Goal: Find specific page/section: Find specific page/section

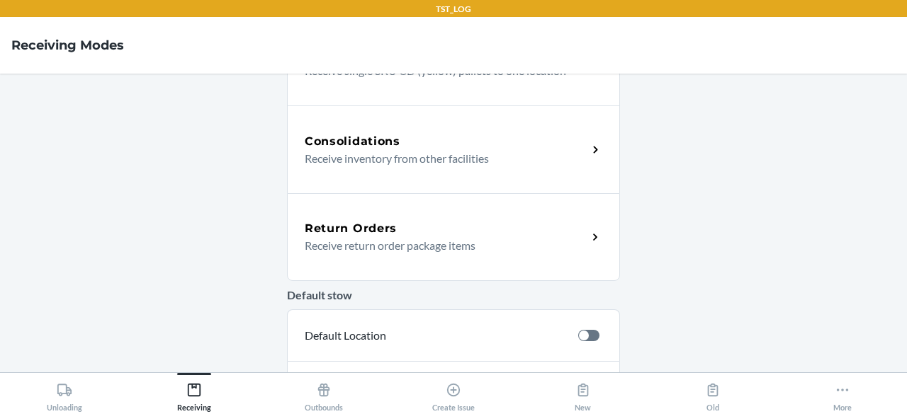
scroll to position [329, 0]
click at [823, 383] on button "More" at bounding box center [842, 392] width 130 height 39
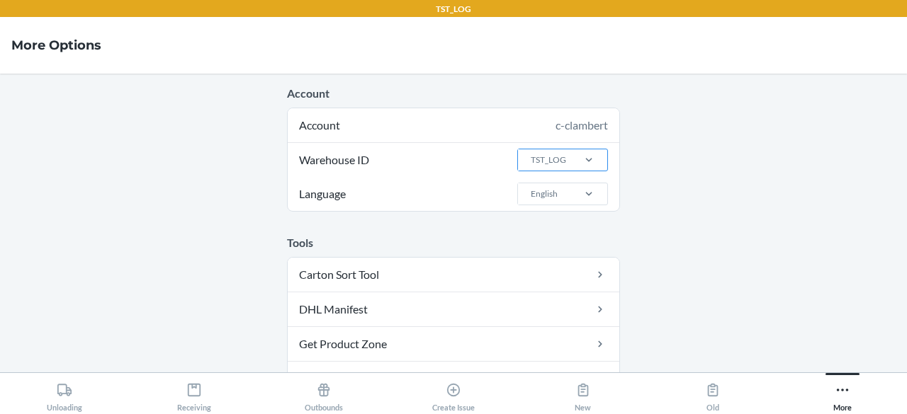
click at [558, 159] on div "TST_LOG" at bounding box center [548, 160] width 35 height 13
click at [531, 159] on input "Warehouse ID TST_LOG" at bounding box center [529, 160] width 1 height 13
click at [555, 261] on div "EWR1" at bounding box center [566, 271] width 77 height 27
click at [531, 166] on input "Warehouse ID option EWR1 focused, 4 of 25. 25 results available. Use Up and Dow…" at bounding box center [529, 160] width 1 height 13
